Goal: Information Seeking & Learning: Learn about a topic

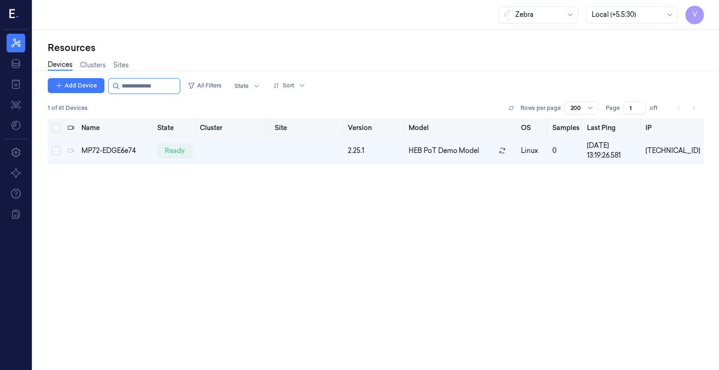
click at [481, 128] on th "Model" at bounding box center [461, 127] width 112 height 19
click at [549, 128] on th "OS" at bounding box center [532, 127] width 31 height 19
click at [545, 149] on p "linux" at bounding box center [533, 151] width 24 height 10
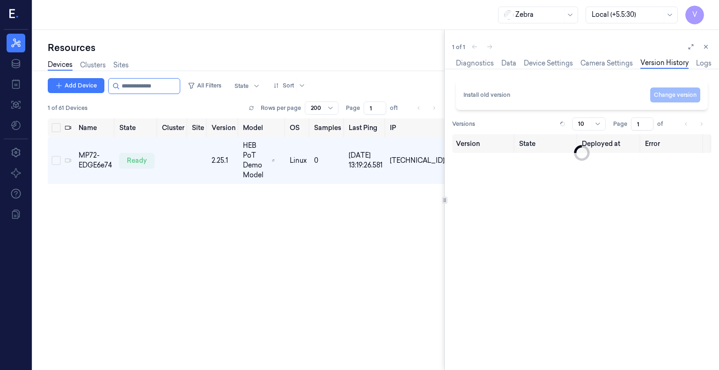
scroll to position [0, 32]
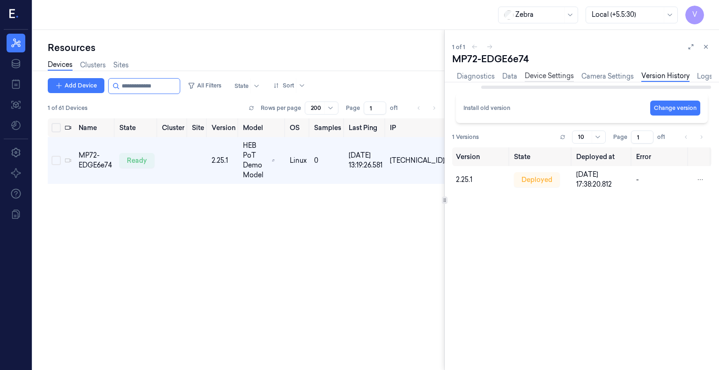
click at [542, 77] on link "Device Settings" at bounding box center [549, 76] width 49 height 11
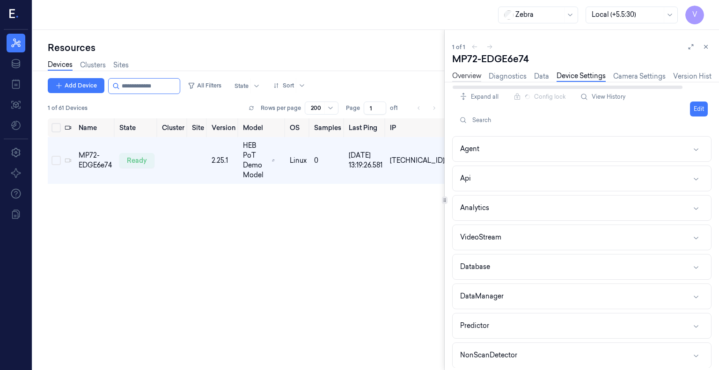
click at [477, 76] on link "Overview" at bounding box center [466, 76] width 29 height 11
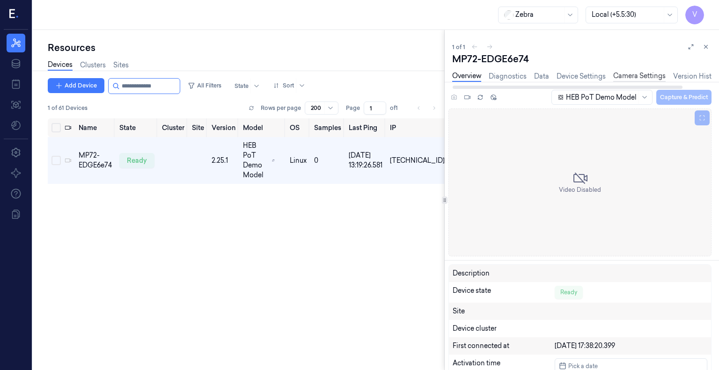
click at [639, 73] on link "Camera Settings" at bounding box center [639, 76] width 52 height 11
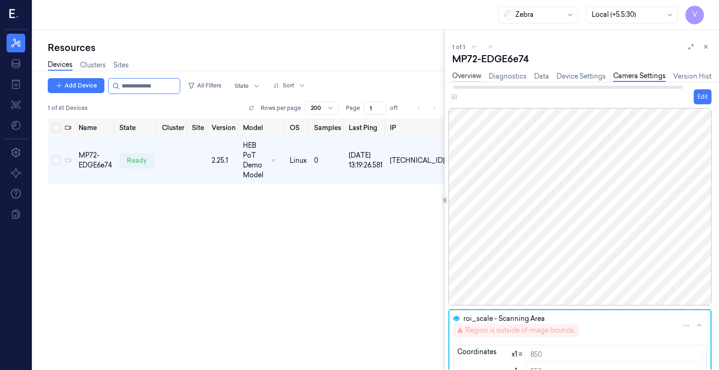
click at [466, 76] on link "Overview" at bounding box center [466, 76] width 29 height 11
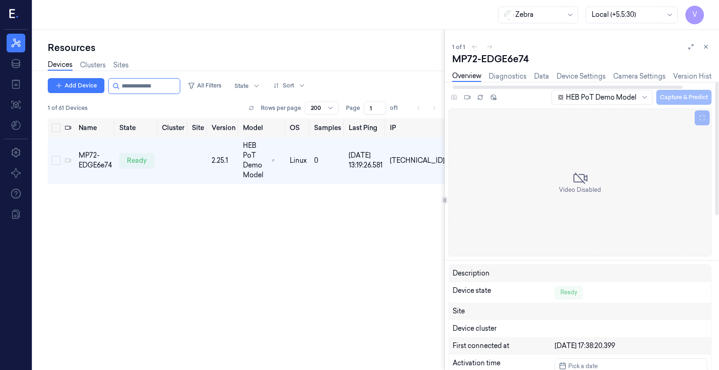
click at [666, 96] on div "HEB PoT Demo Model Capture & Predict" at bounding box center [631, 96] width 162 height 15
click at [683, 101] on div "HEB PoT Demo Model Capture & Predict" at bounding box center [631, 96] width 162 height 15
click at [479, 95] on icon at bounding box center [480, 96] width 4 height 2
click at [579, 179] on icon at bounding box center [580, 178] width 15 height 15
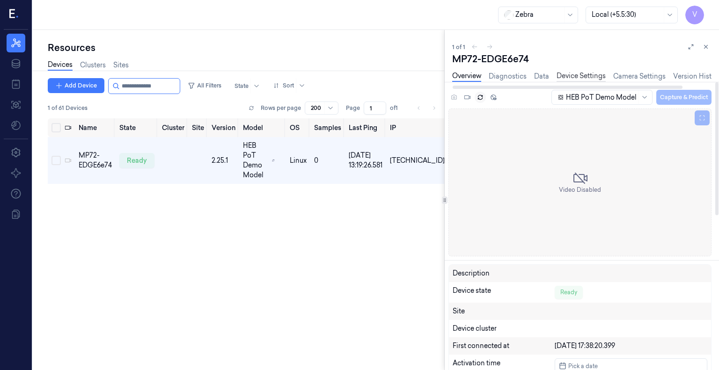
click at [592, 76] on link "Device Settings" at bounding box center [581, 76] width 49 height 11
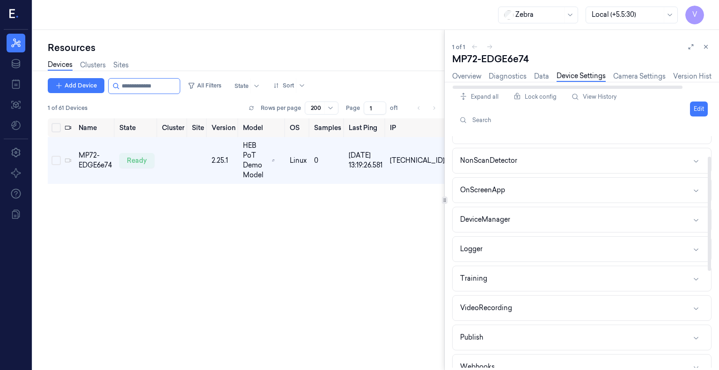
scroll to position [237, 0]
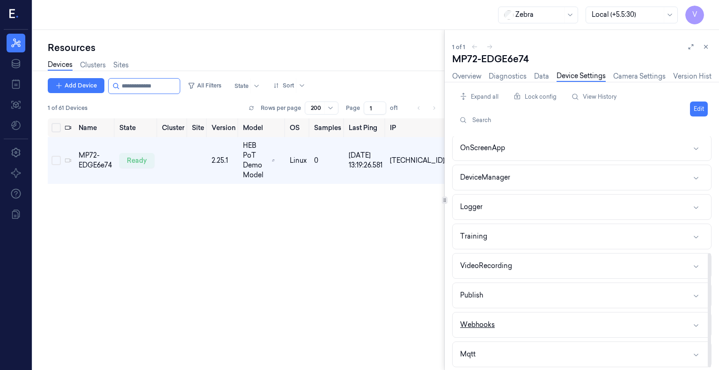
click at [593, 320] on button "Webhooks" at bounding box center [582, 325] width 258 height 25
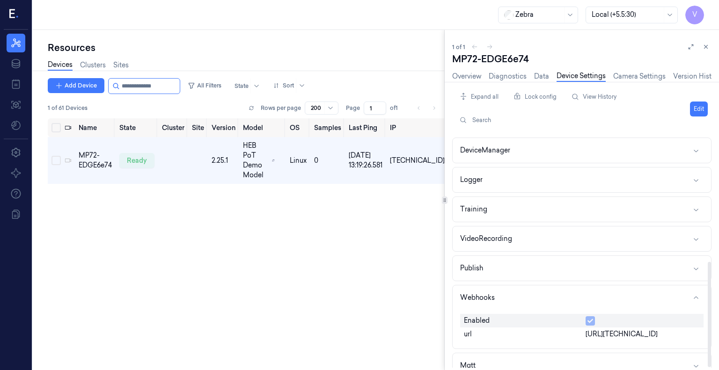
scroll to position [275, 0]
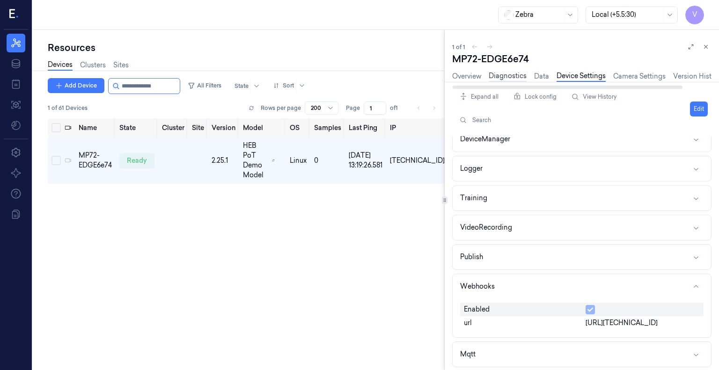
click at [511, 77] on link "Diagnostics" at bounding box center [508, 76] width 38 height 11
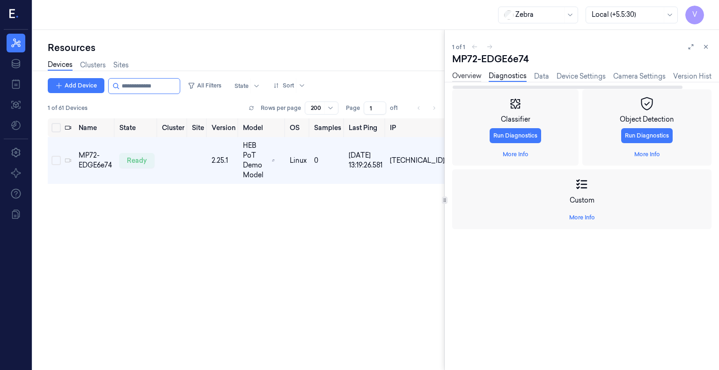
click at [471, 74] on link "Overview" at bounding box center [466, 76] width 29 height 11
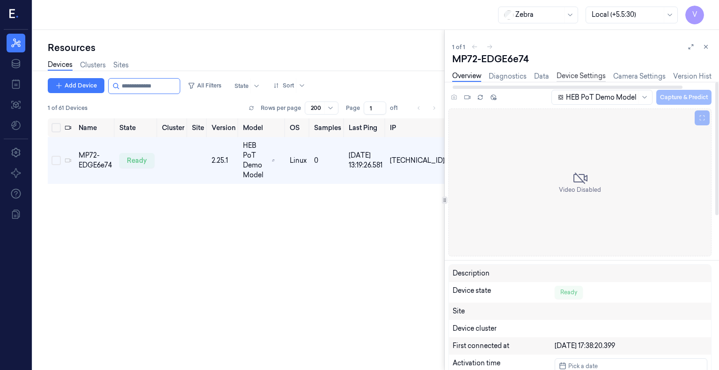
click at [595, 76] on link "Device Settings" at bounding box center [581, 76] width 49 height 11
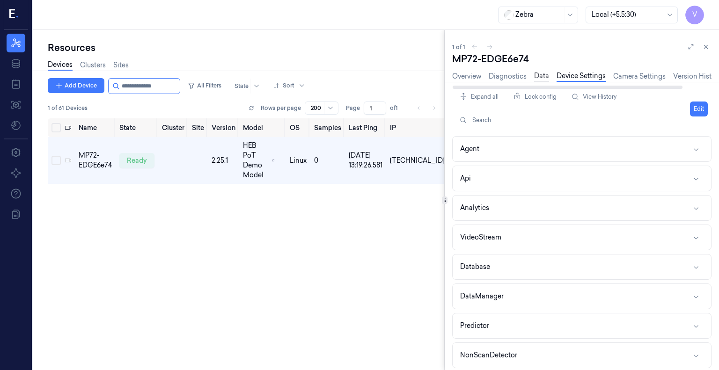
click at [540, 75] on link "Data" at bounding box center [541, 76] width 15 height 11
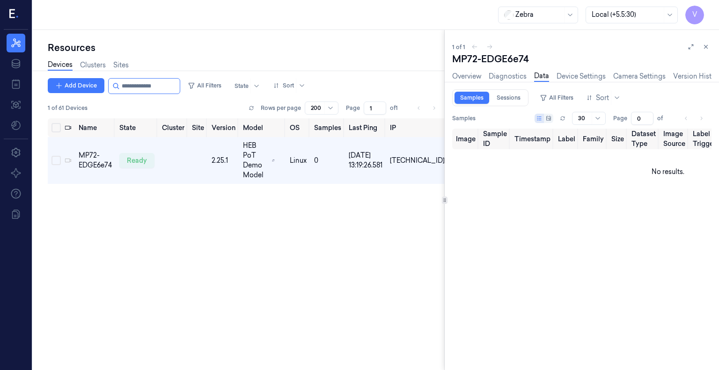
type input "0"
click at [704, 48] on icon at bounding box center [706, 47] width 7 height 7
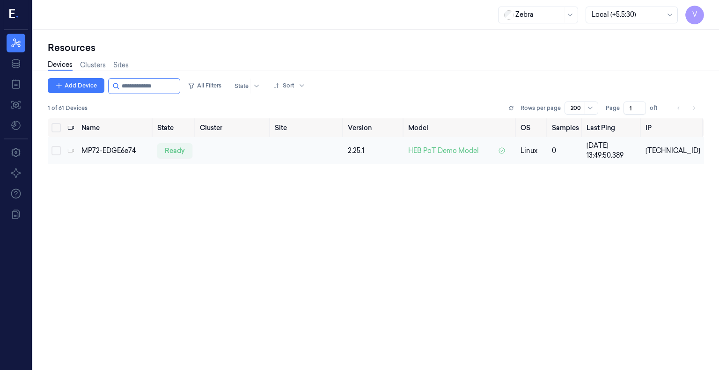
click at [427, 144] on td "HEB PoT Demo Model" at bounding box center [461, 150] width 112 height 27
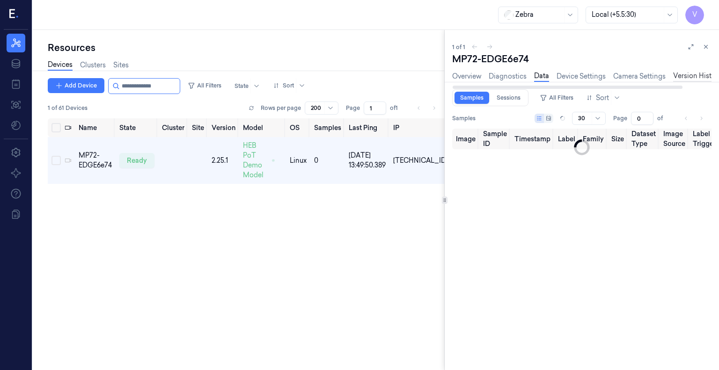
click at [692, 78] on link "Version History" at bounding box center [697, 76] width 48 height 11
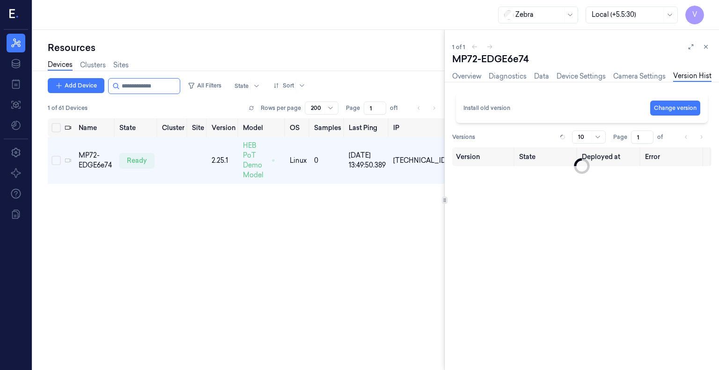
scroll to position [0, 9]
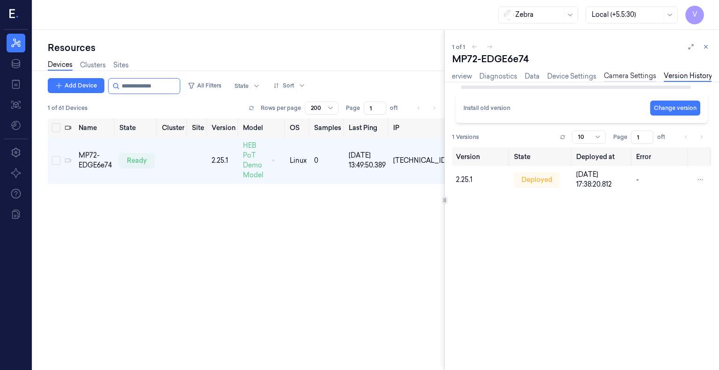
click at [634, 73] on link "Camera Settings" at bounding box center [630, 76] width 52 height 11
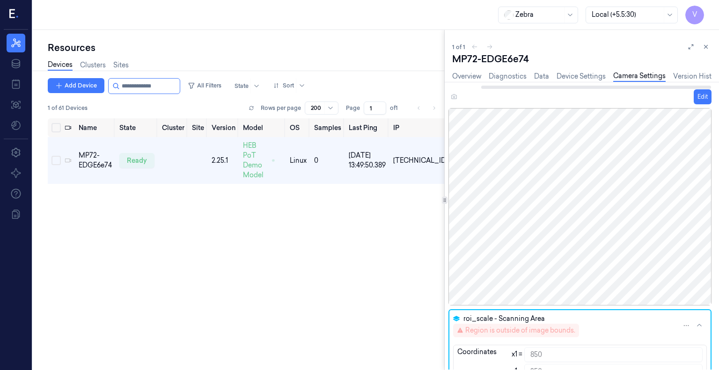
scroll to position [0, 32]
drag, startPoint x: 671, startPoint y: 86, endPoint x: 716, endPoint y: 78, distance: 45.6
click at [711, 86] on div at bounding box center [596, 87] width 230 height 3
click at [701, 73] on link "Logs" at bounding box center [704, 76] width 15 height 11
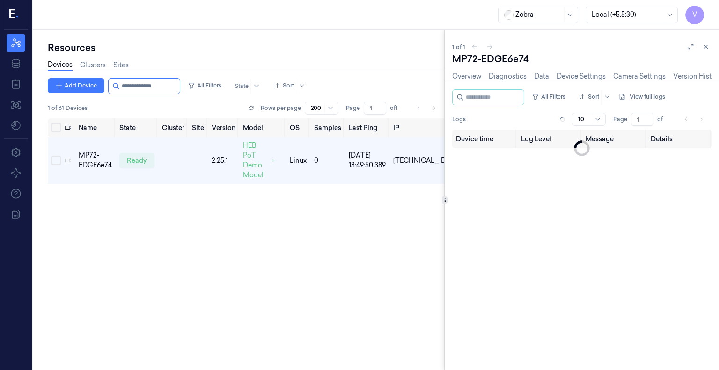
scroll to position [0, 32]
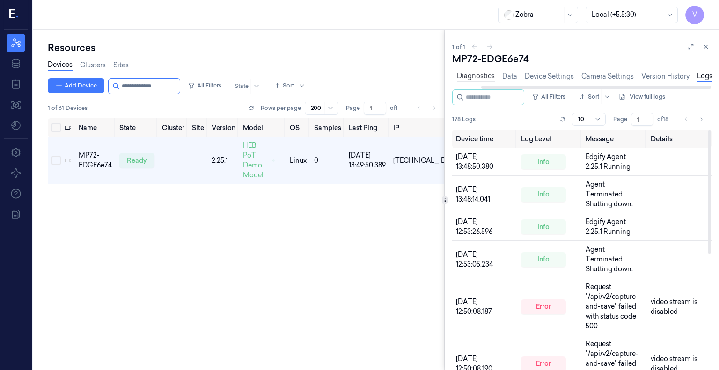
click at [477, 75] on link "Diagnostics" at bounding box center [476, 76] width 38 height 11
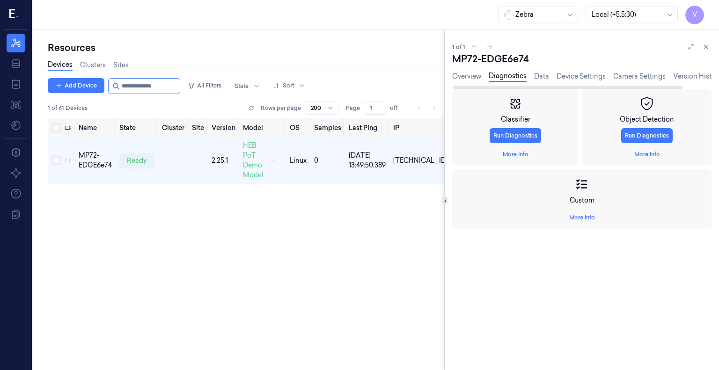
click at [486, 78] on div "Overview Diagnostics Data Device Settings Camera Settings Version History Logs" at bounding box center [598, 76] width 292 height 11
click at [620, 79] on link "Camera Settings" at bounding box center [639, 76] width 52 height 11
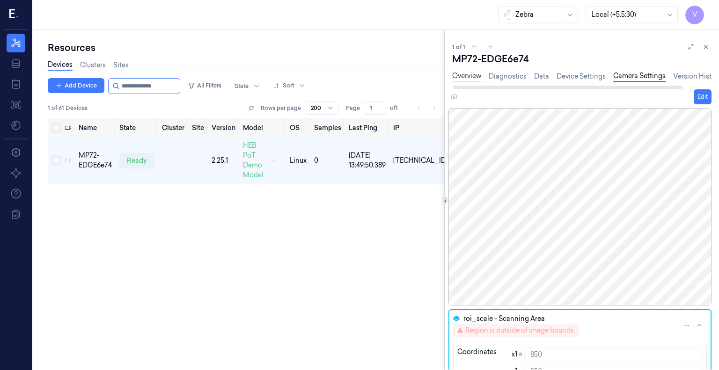
click at [471, 78] on link "Overview" at bounding box center [466, 76] width 29 height 11
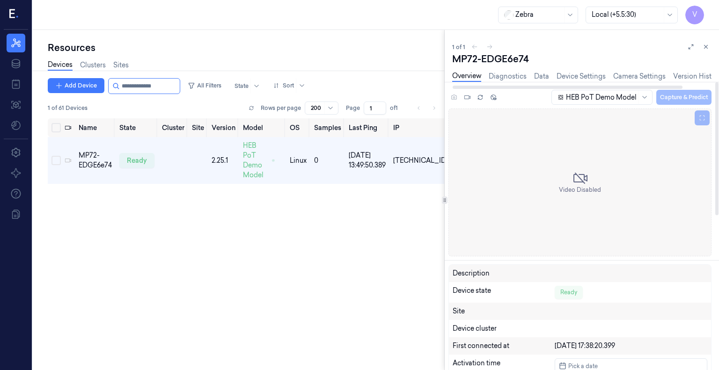
click at [661, 99] on div "HEB PoT Demo Model Capture & Predict" at bounding box center [631, 96] width 162 height 15
click at [248, 216] on div "Name State Cluster Site Version Model OS Samples Last Ping IP MP72-EDGE6e74 rea…" at bounding box center [246, 240] width 397 height 245
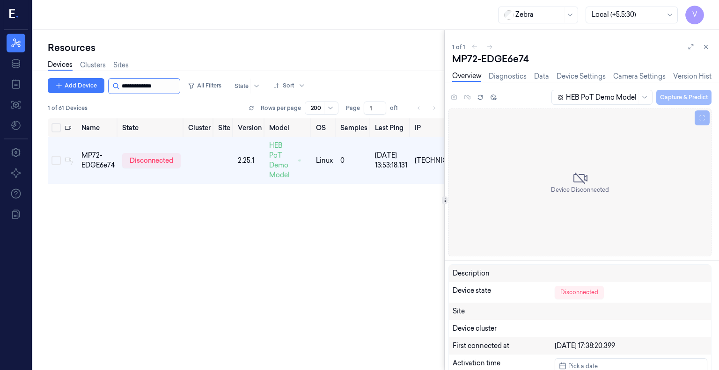
click at [174, 87] on input "string" at bounding box center [150, 86] width 56 height 15
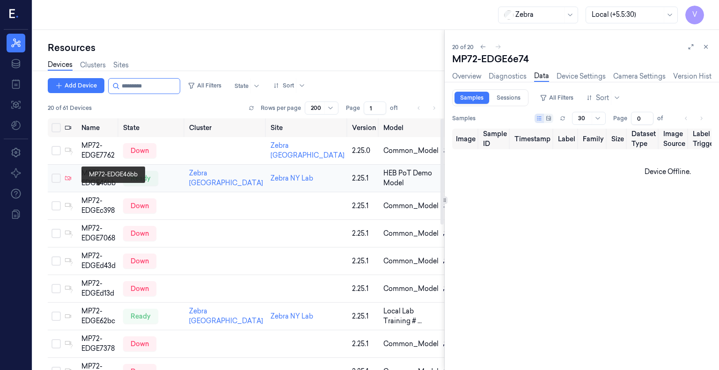
type input "*********"
click at [98, 188] on div "MP72-EDGE46bb" at bounding box center [98, 179] width 34 height 20
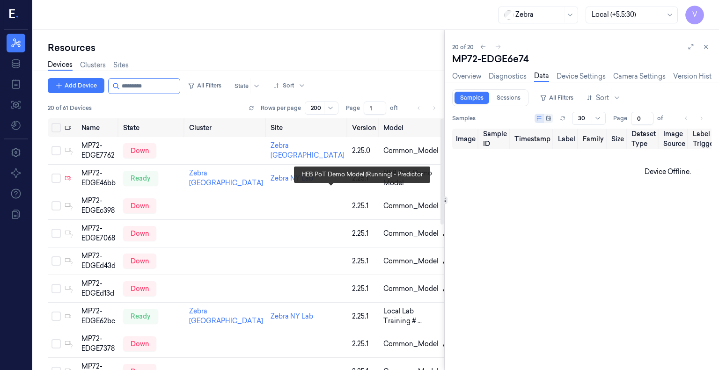
type input "1"
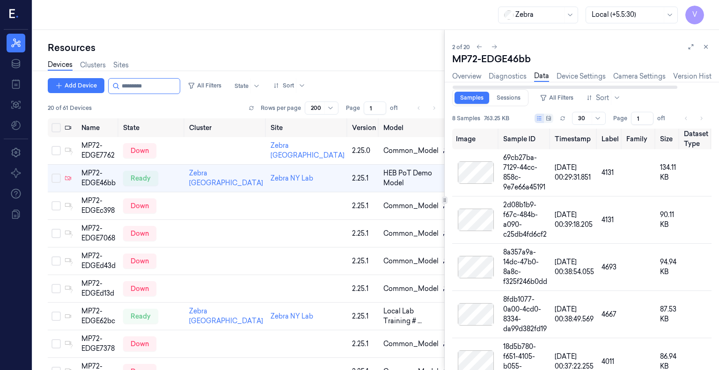
click at [466, 69] on div "Overview Diagnostics Data Device Settings Camera Settings Version History Logs" at bounding box center [581, 78] width 259 height 24
click at [466, 74] on link "Overview" at bounding box center [466, 76] width 29 height 11
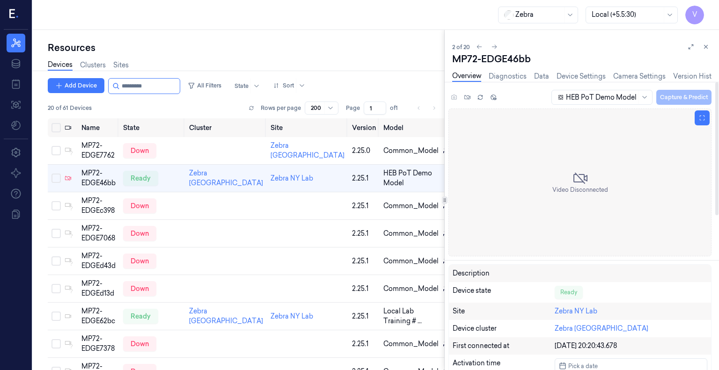
click at [582, 179] on icon at bounding box center [580, 178] width 15 height 15
click at [506, 75] on link "Diagnostics" at bounding box center [508, 76] width 38 height 11
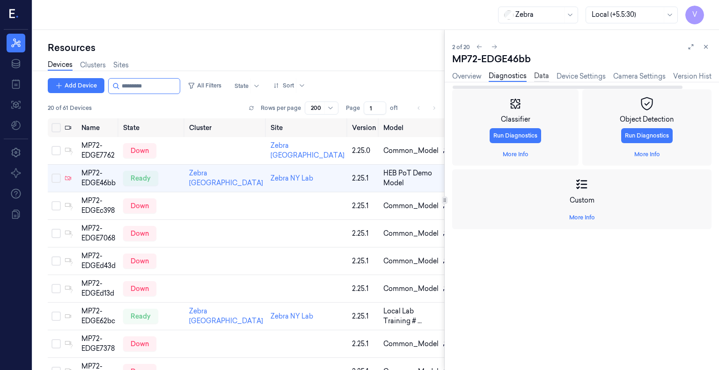
click at [543, 74] on link "Data" at bounding box center [541, 76] width 15 height 11
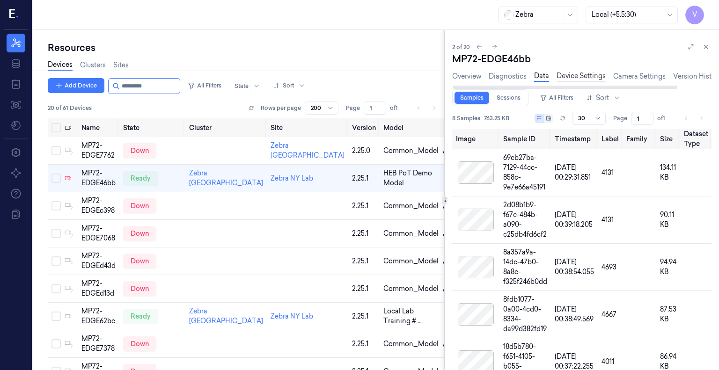
click at [573, 80] on link "Device Settings" at bounding box center [581, 76] width 49 height 11
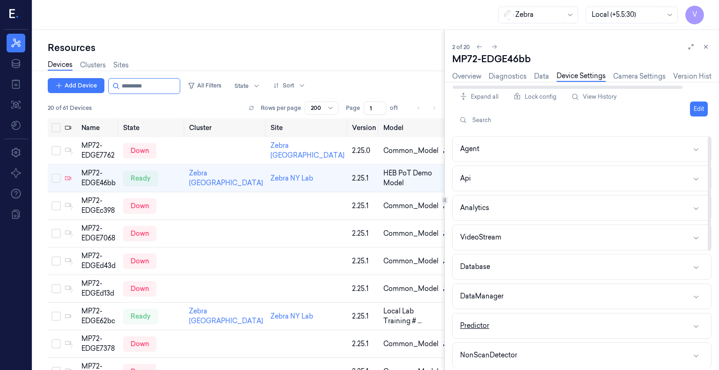
scroll to position [237, 0]
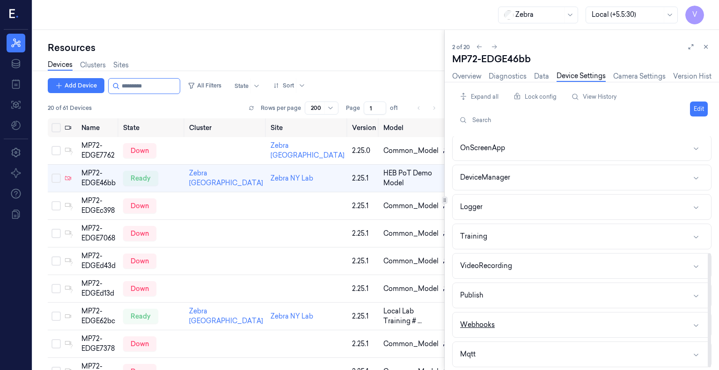
click at [696, 317] on button "Webhooks" at bounding box center [582, 325] width 258 height 25
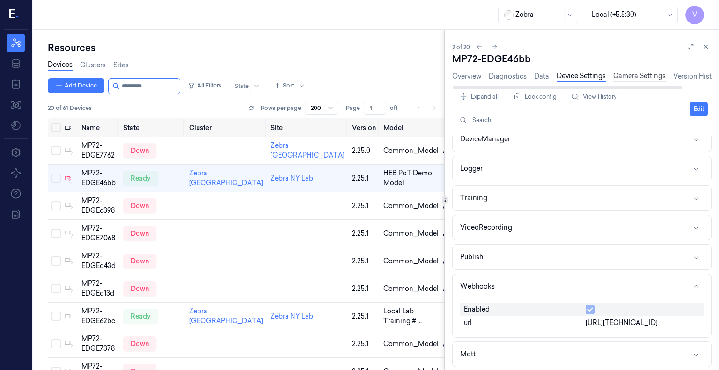
click at [635, 74] on link "Camera Settings" at bounding box center [639, 76] width 52 height 11
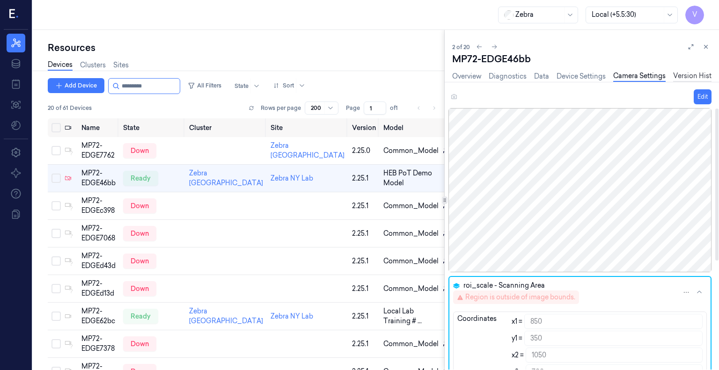
click at [689, 75] on link "Version History" at bounding box center [697, 76] width 48 height 11
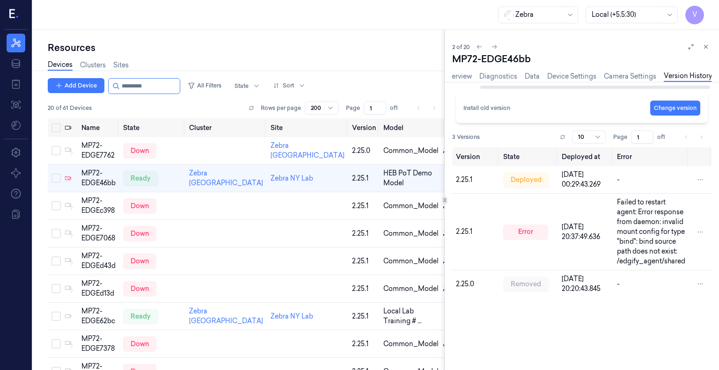
scroll to position [0, 32]
drag, startPoint x: 678, startPoint y: 88, endPoint x: 712, endPoint y: 88, distance: 33.7
click at [711, 88] on div at bounding box center [596, 87] width 230 height 3
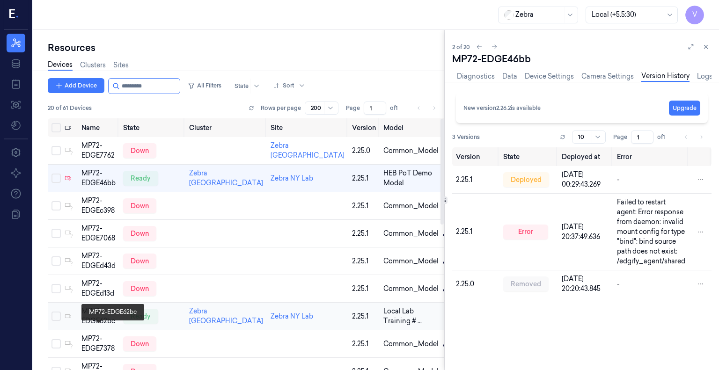
click at [101, 326] on div "MP72-EDGE62bc" at bounding box center [98, 317] width 34 height 20
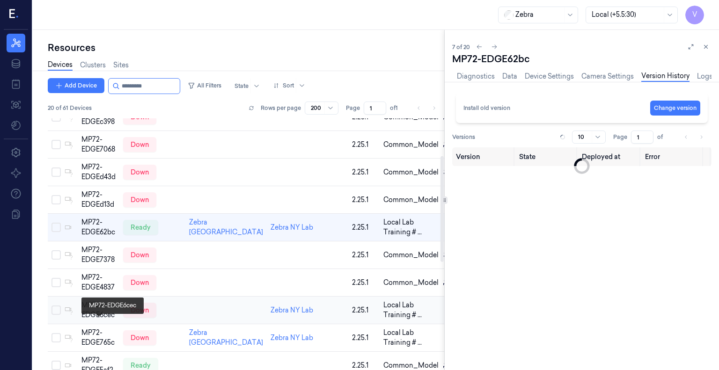
scroll to position [91, 0]
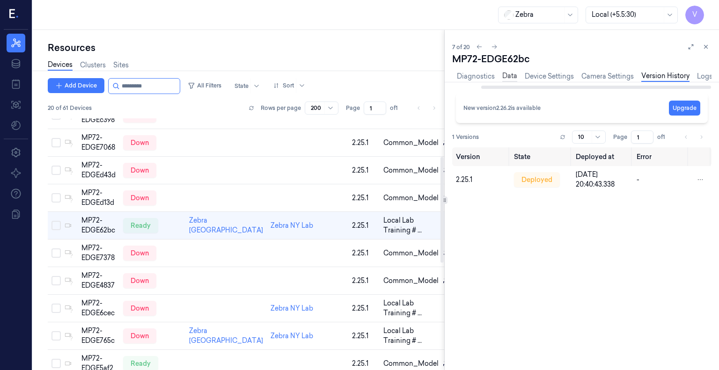
click at [516, 76] on link "Data" at bounding box center [509, 76] width 15 height 11
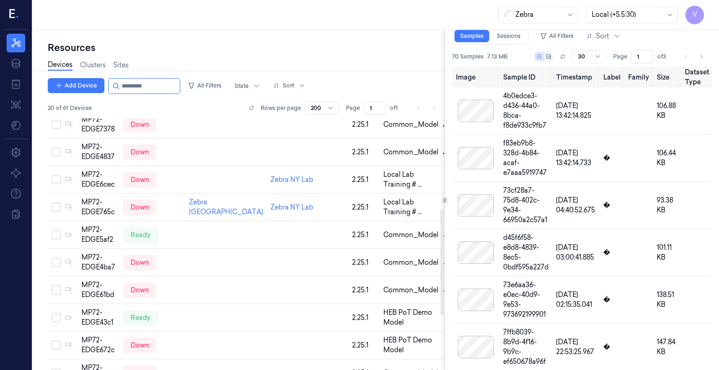
scroll to position [341, 0]
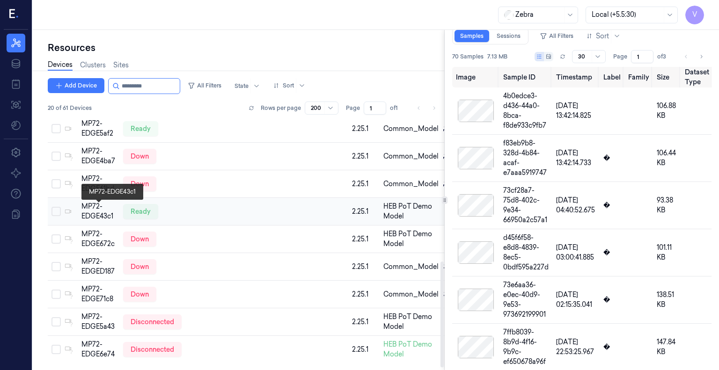
click at [105, 216] on div "MP72-EDGE43c1" at bounding box center [98, 212] width 34 height 20
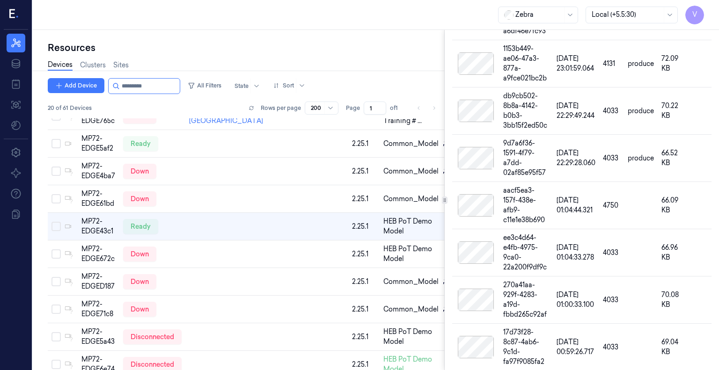
scroll to position [299, 0]
click at [478, 241] on div at bounding box center [476, 252] width 40 height 22
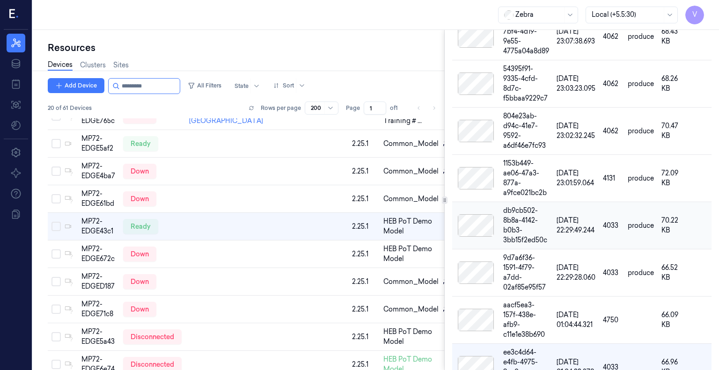
scroll to position [299, 0]
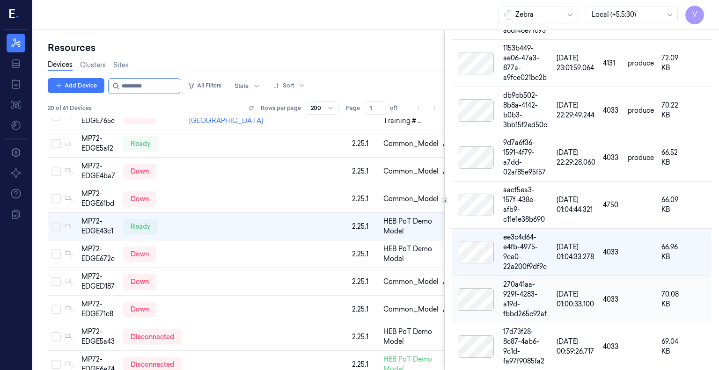
click at [479, 288] on div at bounding box center [476, 299] width 40 height 22
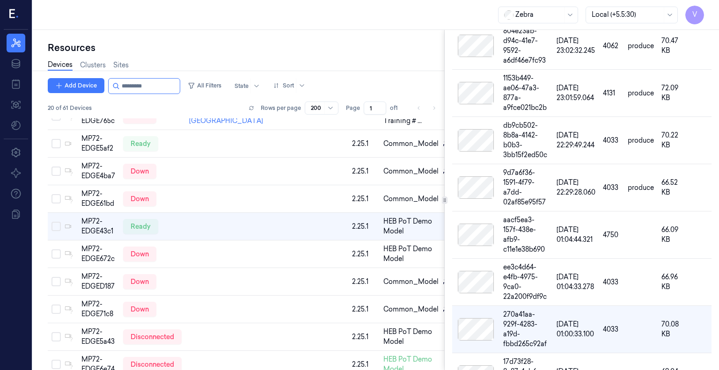
scroll to position [299, 0]
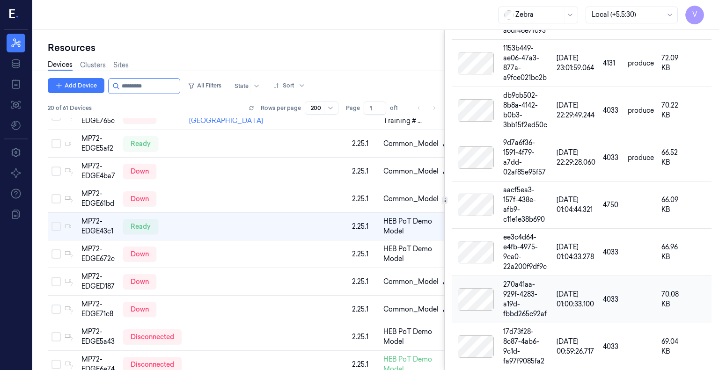
click at [479, 289] on div at bounding box center [476, 299] width 40 height 22
click at [481, 336] on div at bounding box center [476, 347] width 40 height 22
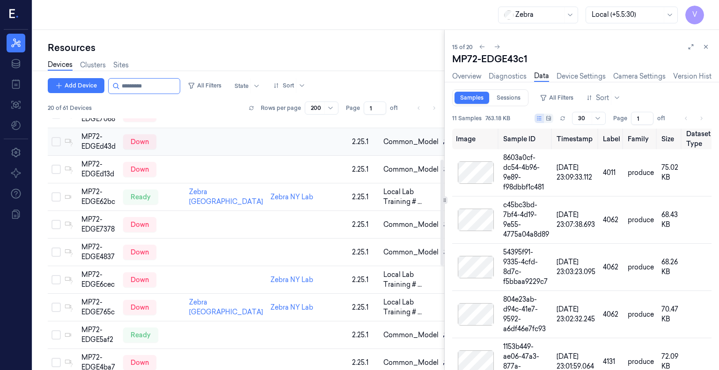
scroll to position [97, 0]
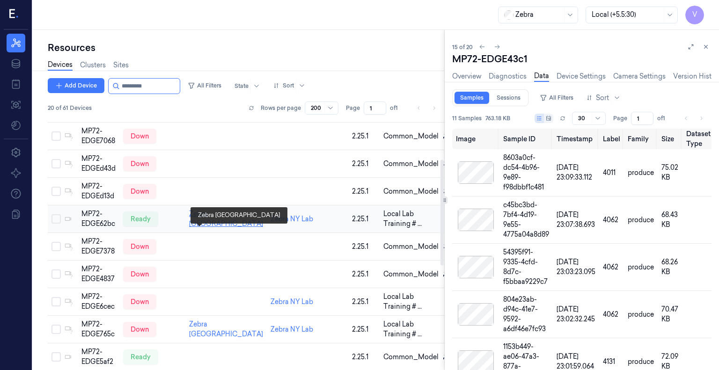
click at [198, 228] on link "Zebra [GEOGRAPHIC_DATA]" at bounding box center [226, 219] width 74 height 18
